Goal: Navigation & Orientation: Find specific page/section

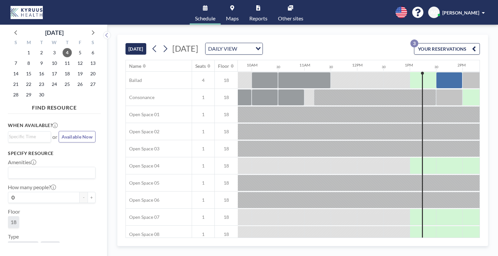
scroll to position [0, 535]
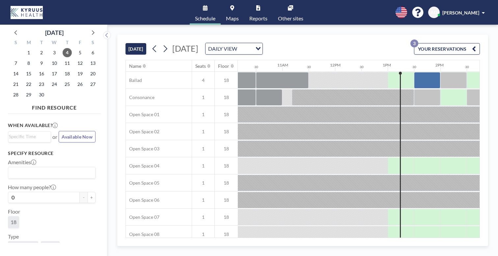
click at [326, 35] on div "TODAY Thursday, September 4, 2025 DAILY VIEW Loading... YOUR RESERVATIONS 3" at bounding box center [303, 47] width 355 height 25
click at [63, 12] on div "Schedule Maps Reports Other sites English Polski 日本語 Española AO Avery Orman" at bounding box center [249, 12] width 498 height 25
click at [123, 6] on div "Schedule Maps Reports Other sites English Polski 日本語 Española AO Avery Orman" at bounding box center [249, 12] width 498 height 25
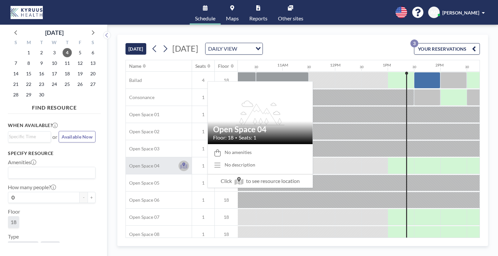
click at [182, 163] on icon at bounding box center [183, 165] width 3 height 4
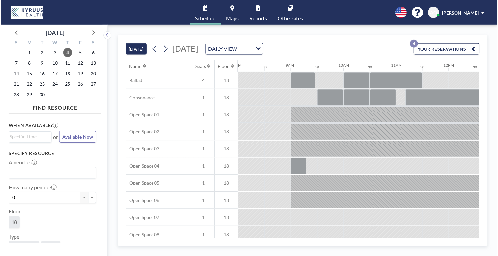
scroll to position [0, 471]
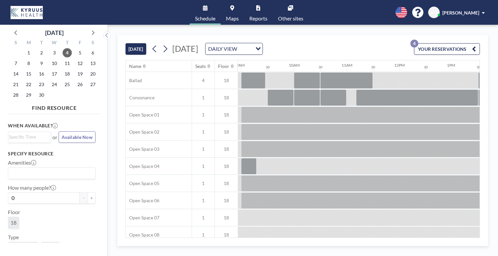
click at [280, 3] on link "Other sites" at bounding box center [291, 12] width 36 height 25
